Goal: Information Seeking & Learning: Learn about a topic

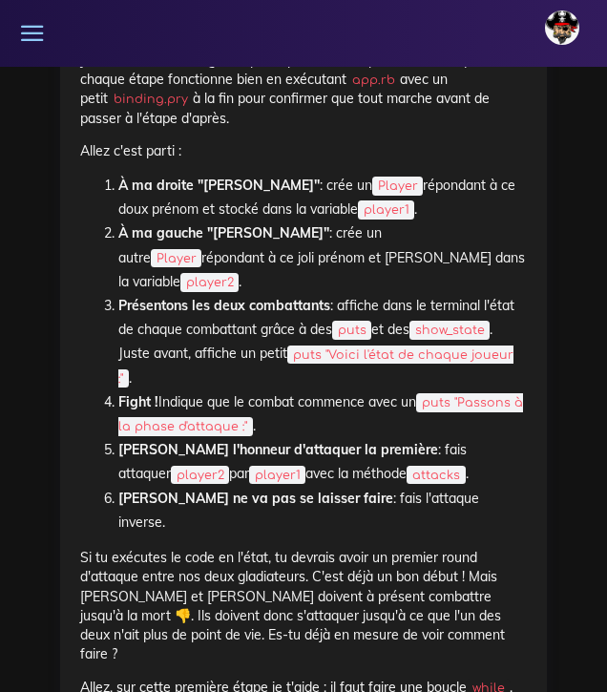
scroll to position [5971, 0]
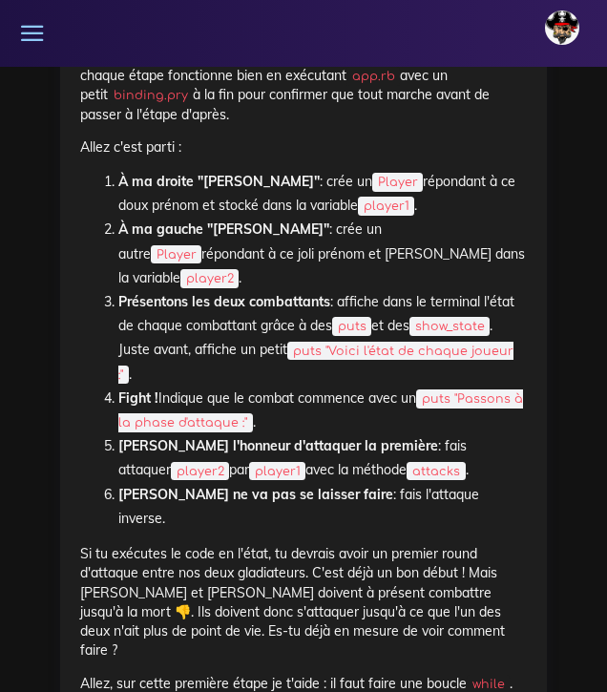
drag, startPoint x: 83, startPoint y: 156, endPoint x: 464, endPoint y: 448, distance: 480.3
click at [467, 483] on li "[PERSON_NAME] ne va pas se laisser faire : fais l'attaque inverse." at bounding box center [322, 507] width 408 height 48
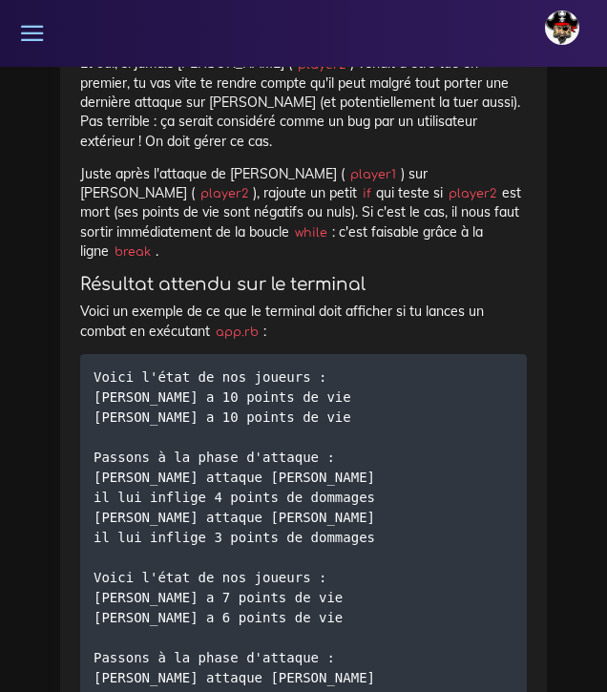
scroll to position [6998, 0]
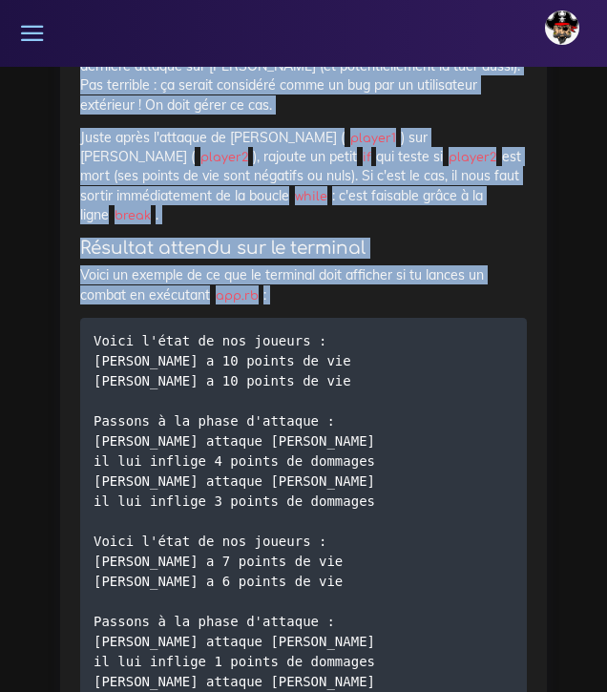
drag, startPoint x: 81, startPoint y: 99, endPoint x: 282, endPoint y: 197, distance: 224.0
copy div "l) Ipsumdolors am consec ! A'eli sed, do e temp inc utlaboreetd magn ali eni ad…"
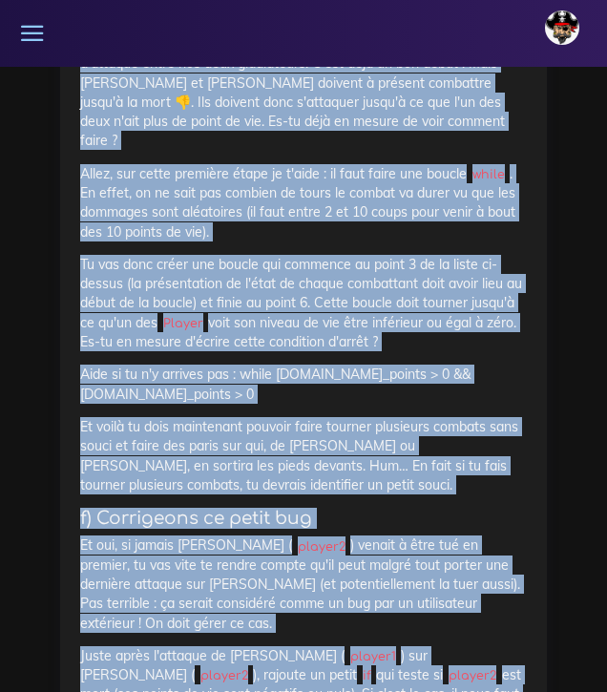
scroll to position [6483, 0]
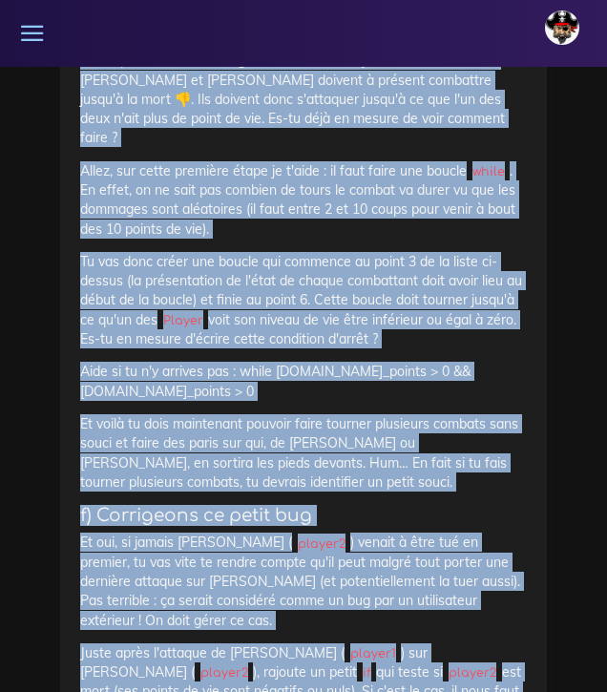
click at [258, 362] on p "Aide si tu n'y arrives pas : while [DOMAIN_NAME]_points > 0 && [DOMAIN_NAME]_po…" at bounding box center [303, 381] width 447 height 39
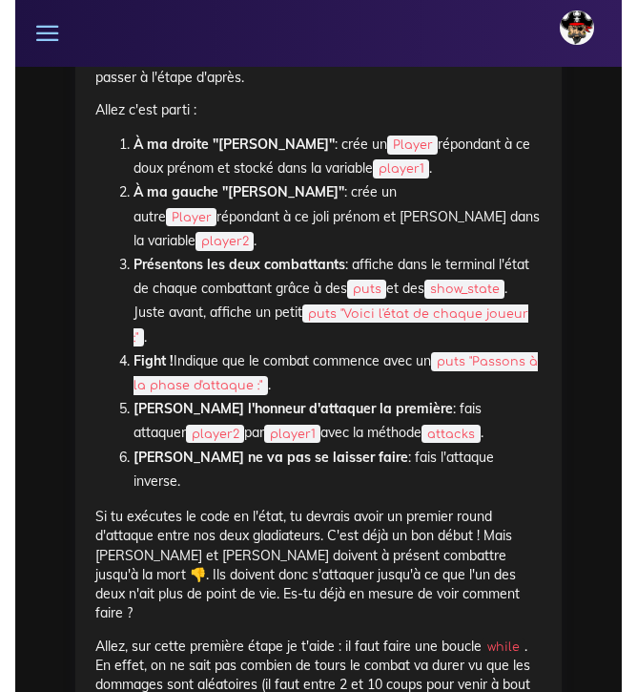
scroll to position [6009, 0]
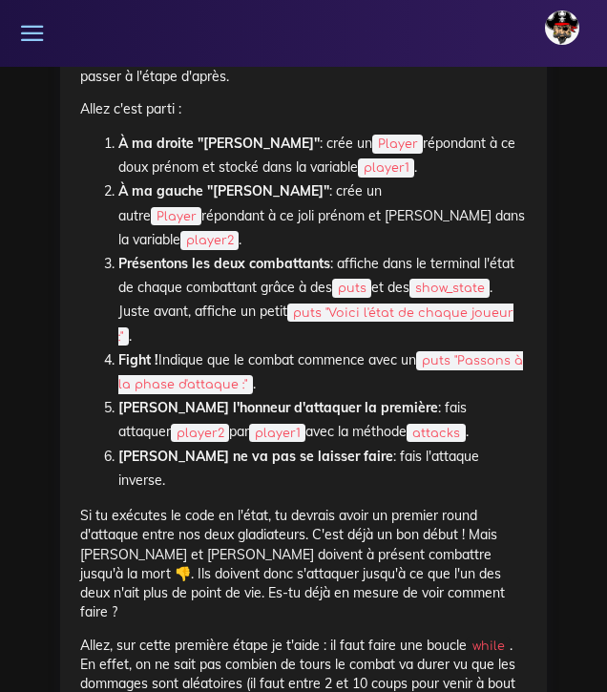
click at [218, 86] on p "Je vais à nouveau te guider pas à pas. N'oublie pas de vérifier que chaque étap…" at bounding box center [303, 47] width 447 height 77
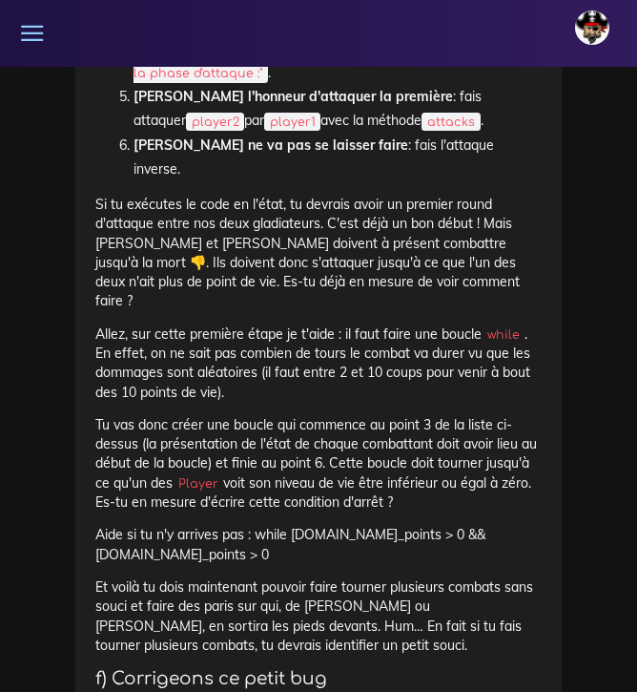
scroll to position [6324, 0]
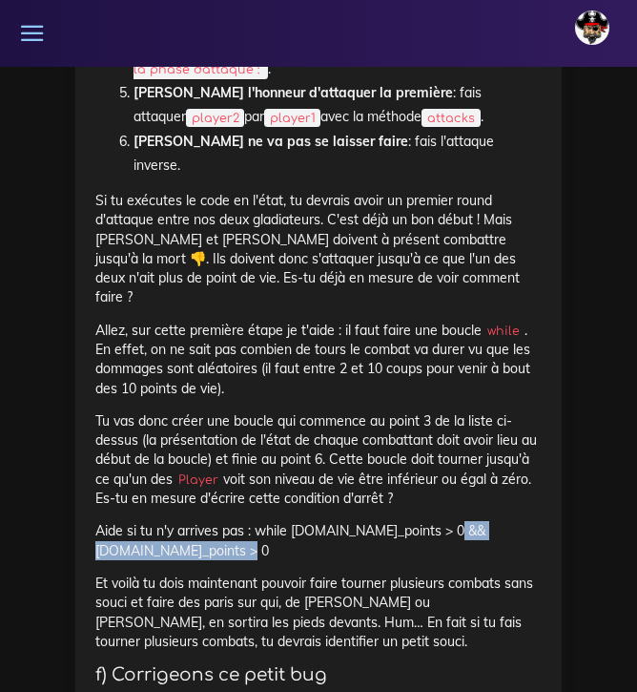
drag, startPoint x: 430, startPoint y: 440, endPoint x: 458, endPoint y: 460, distance: 34.2
click at [458, 521] on p "Aide si tu n'y arrives pas : while [DOMAIN_NAME]_points > 0 && [DOMAIN_NAME]_po…" at bounding box center [318, 540] width 447 height 39
copy p "&& [DOMAIN_NAME]_points > 0"
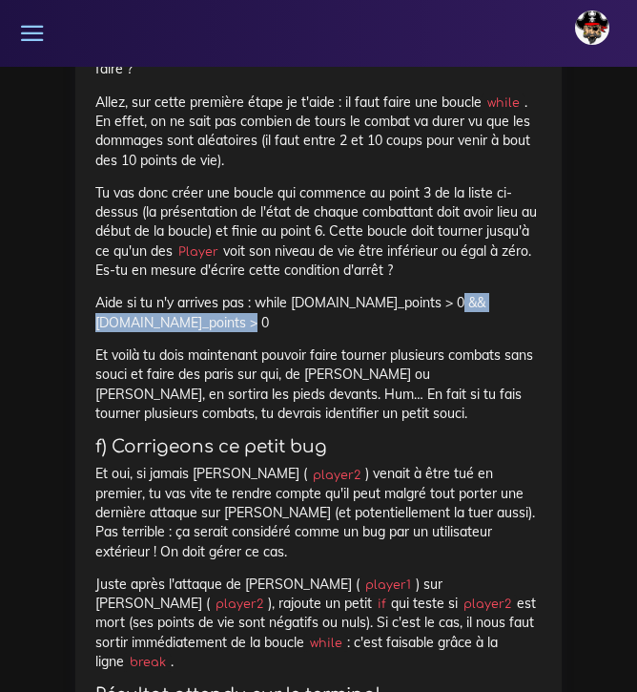
scroll to position [6576, 0]
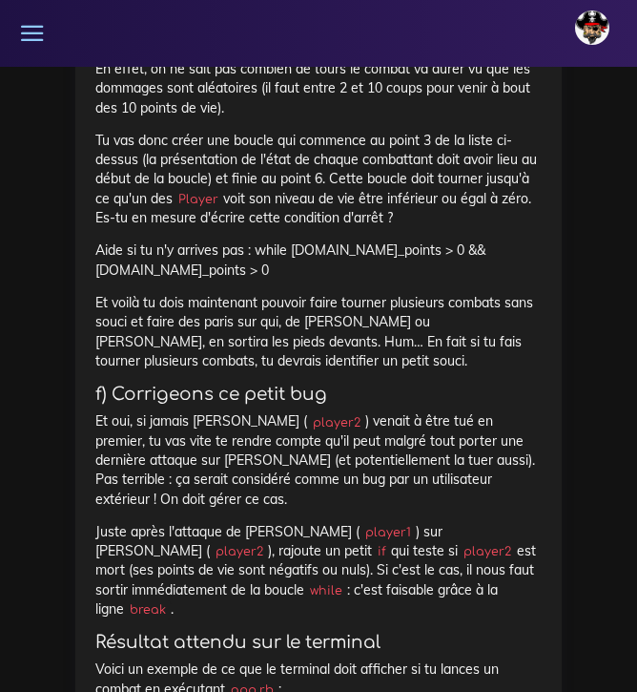
click at [278, 293] on p "Et voilà tu dois maintenant pouvoir faire tourner plusieurs combats sans souci …" at bounding box center [318, 331] width 447 height 77
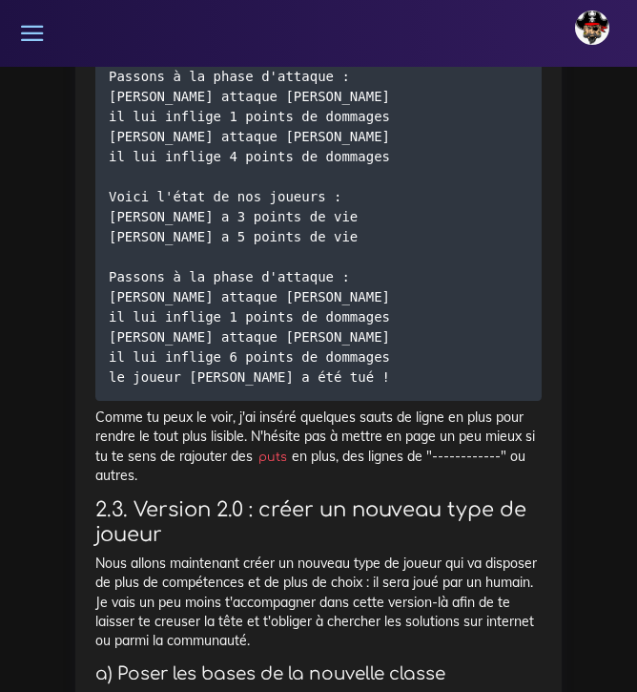
scroll to position [7548, 0]
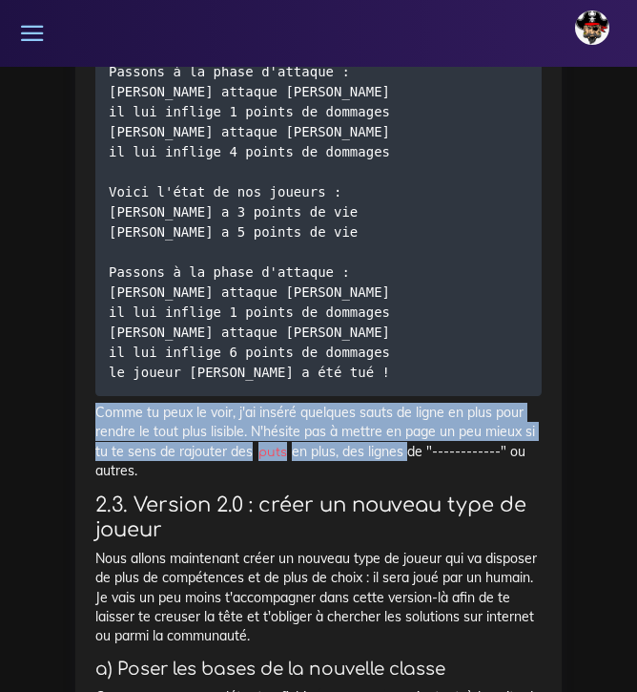
drag, startPoint x: 97, startPoint y: 298, endPoint x: 406, endPoint y: 331, distance: 310.9
click at [406, 403] on p "Comme tu peux le voir, j'ai inséré quelques sauts de ligne en plus pour rendre …" at bounding box center [318, 441] width 447 height 77
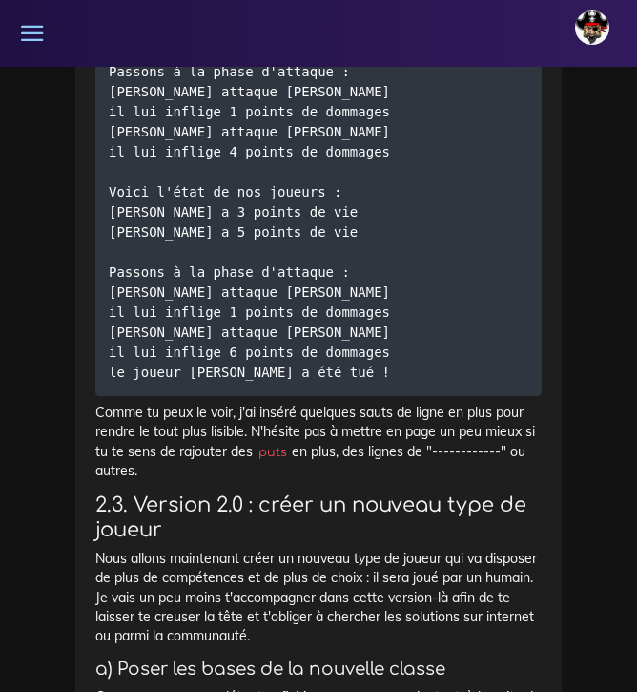
drag, startPoint x: 431, startPoint y: 335, endPoint x: 508, endPoint y: 341, distance: 76.5
click at [508, 403] on p "Comme tu peux le voir, j'ai inséré quelques sauts de ligne en plus pour rendre …" at bounding box center [318, 441] width 447 height 77
click at [368, 403] on p "Comme tu peux le voir, j'ai inséré quelques sauts de ligne en plus pour rendre …" at bounding box center [318, 441] width 447 height 77
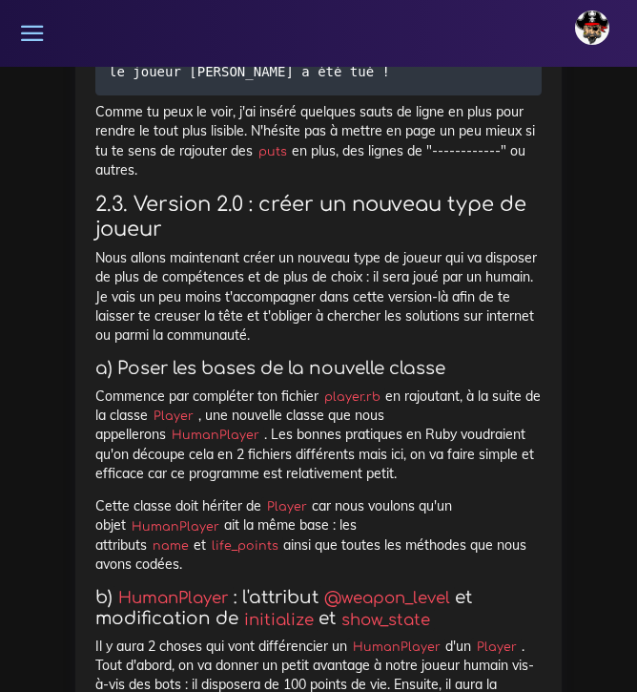
scroll to position [7849, 0]
